Goal: Find specific page/section: Find specific page/section

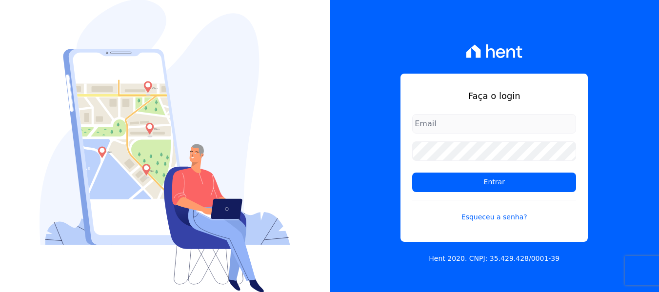
click at [494, 121] on input "email" at bounding box center [494, 124] width 164 height 20
type input "[PERSON_NAME][EMAIL_ADDRESS][DOMAIN_NAME]"
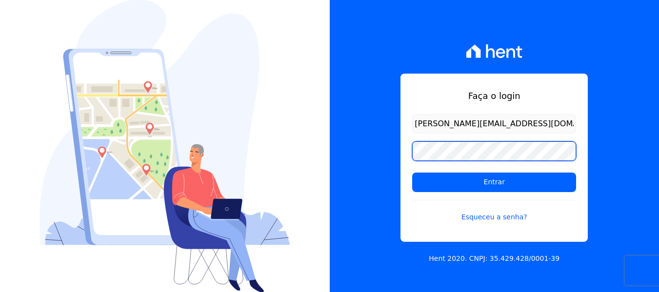
click at [412, 173] on input "Entrar" at bounding box center [494, 183] width 164 height 20
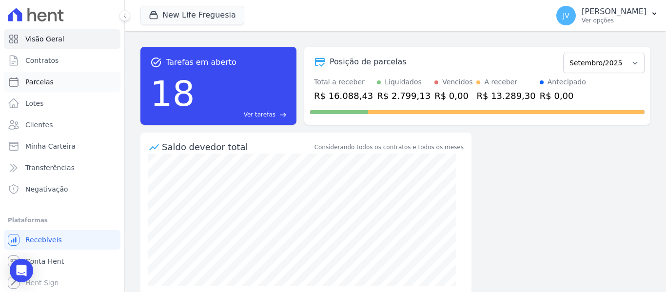
click at [51, 80] on link "Parcelas" at bounding box center [62, 82] width 117 height 20
select select
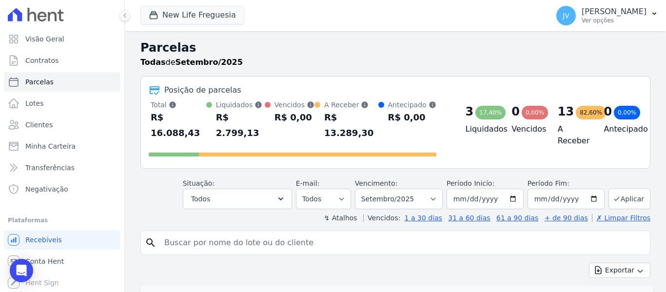
click at [280, 70] on div "Parcelas Todas de Setembro/2025" at bounding box center [395, 57] width 510 height 37
click at [220, 19] on button "New Life Freguesia" at bounding box center [192, 15] width 104 height 19
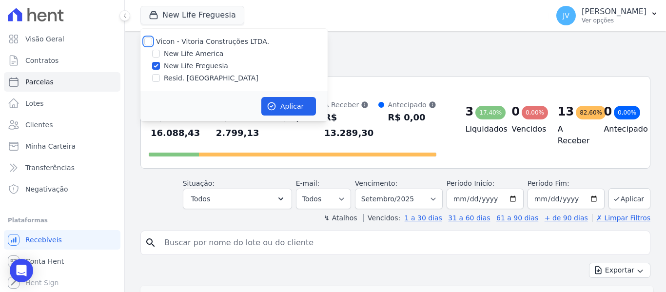
click at [149, 43] on input "Vicon - Vitoria Construções LTDA." at bounding box center [148, 42] width 8 height 8
checkbox input "true"
click at [275, 106] on icon "button" at bounding box center [271, 106] width 7 height 7
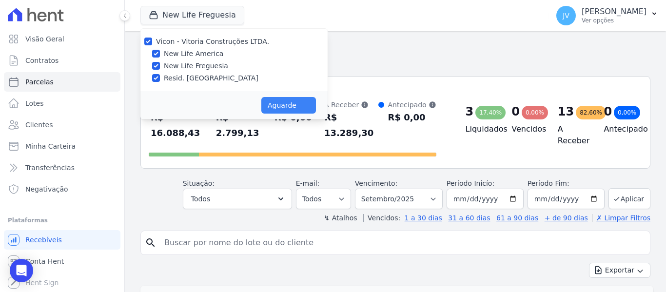
select select
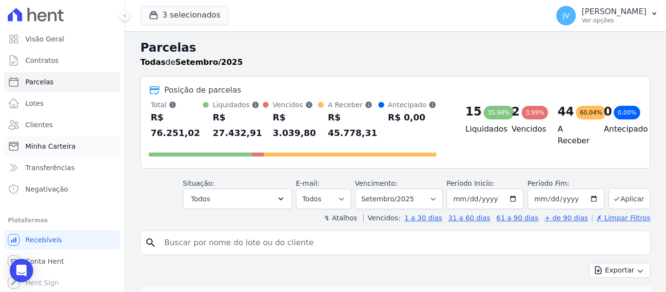
click at [35, 142] on span "Minha Carteira" at bounding box center [50, 146] width 50 height 10
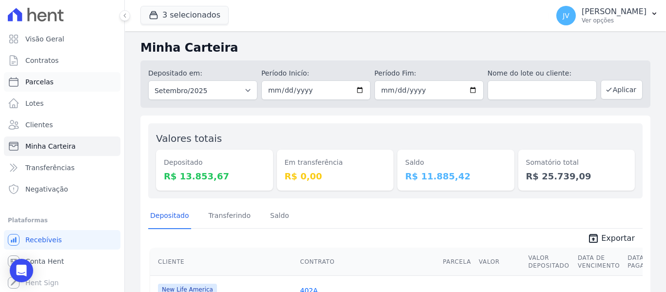
click at [54, 79] on link "Parcelas" at bounding box center [62, 82] width 117 height 20
select select
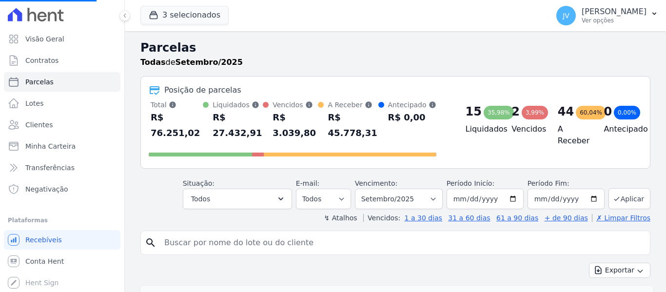
select select
